Goal: Information Seeking & Learning: Learn about a topic

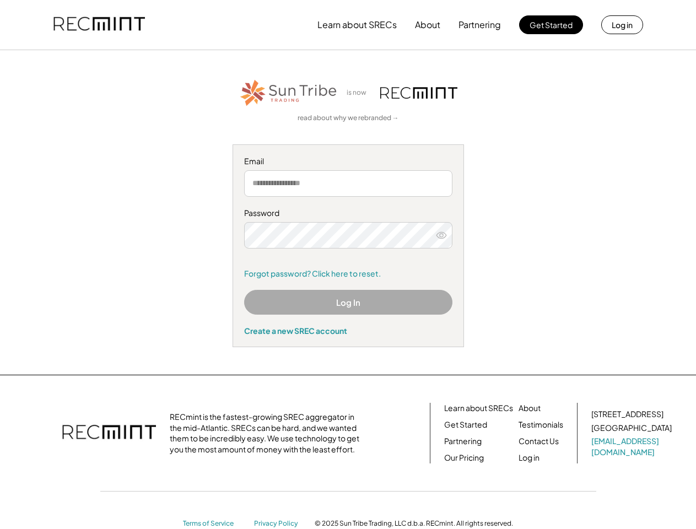
click at [348, 265] on div "Password Remember me Forgot password? Click here to reset." at bounding box center [348, 243] width 208 height 71
click at [348, 25] on button "Learn about SRECs" at bounding box center [357, 25] width 79 height 22
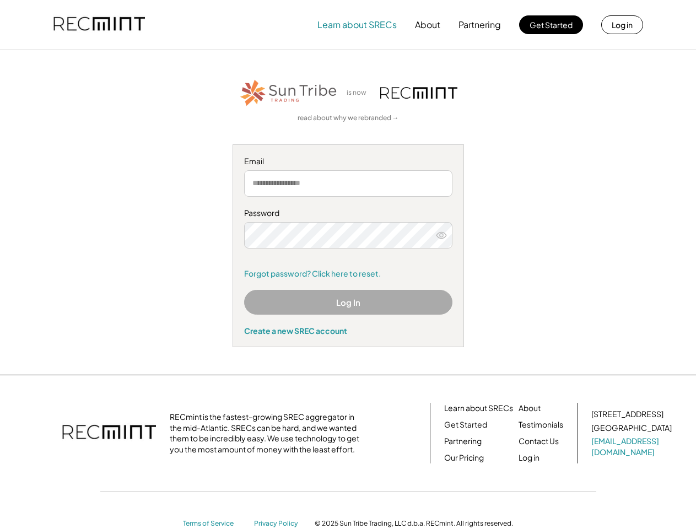
click at [99, 25] on img at bounding box center [99, 24] width 92 height 37
click at [480, 25] on button "Partnering" at bounding box center [480, 25] width 42 height 22
click at [357, 25] on button "Learn about SRECs" at bounding box center [357, 25] width 79 height 22
click at [428, 25] on button "About" at bounding box center [427, 25] width 25 height 22
